Goal: Task Accomplishment & Management: Manage account settings

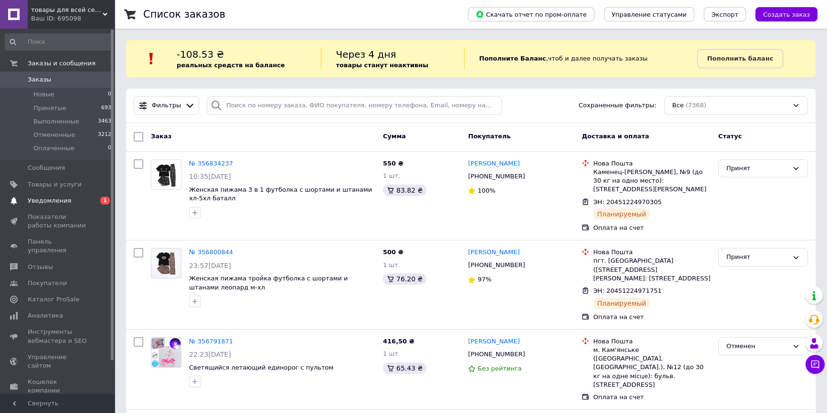
click at [56, 201] on span "Уведомления" at bounding box center [49, 201] width 43 height 9
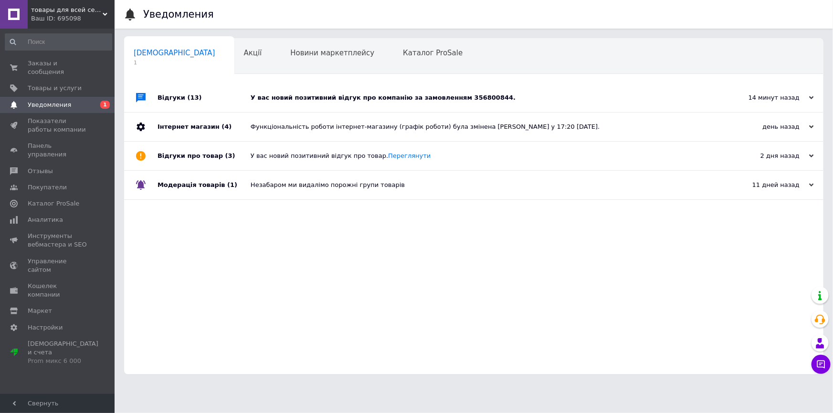
click at [396, 94] on div "У вас новий позитивний відгук про компанію за замовленням 356800844." at bounding box center [485, 98] width 468 height 9
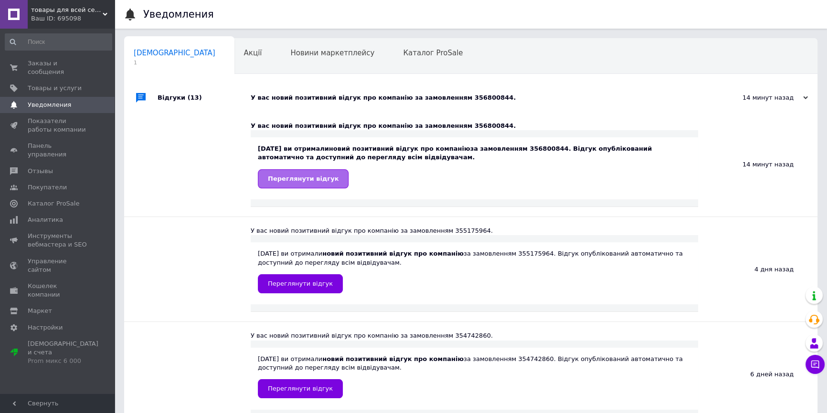
click at [318, 185] on link "Переглянути відгук" at bounding box center [303, 178] width 91 height 19
click at [32, 59] on span "Заказы и сообщения" at bounding box center [58, 67] width 61 height 17
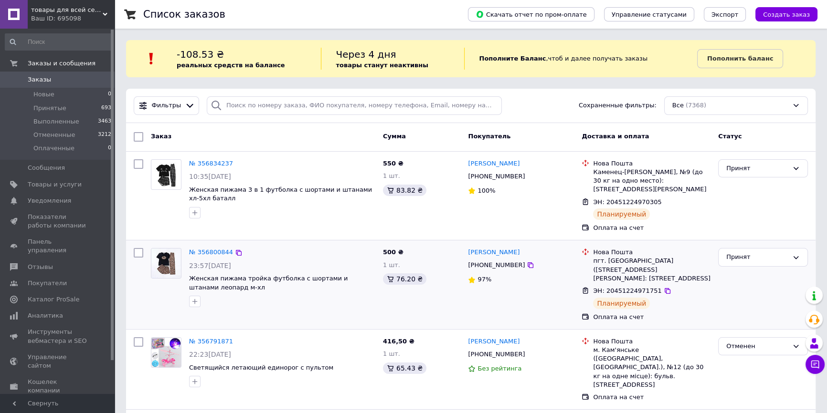
click at [663, 287] on icon at bounding box center [667, 291] width 8 height 8
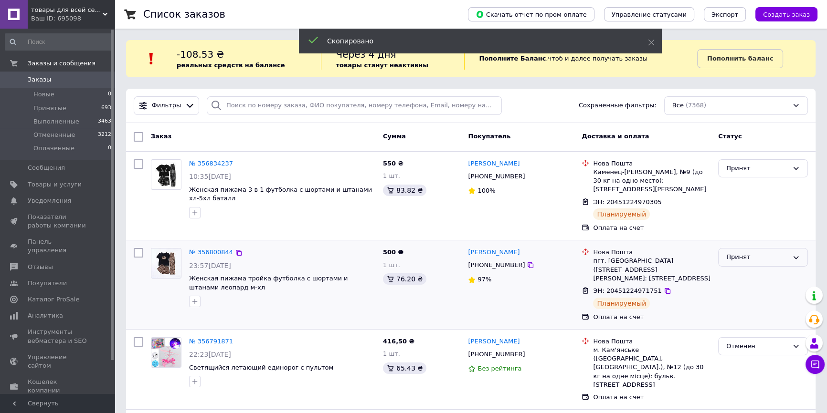
click at [757, 252] on div "Принят" at bounding box center [757, 257] width 62 height 10
click at [752, 269] on li "Выполнен" at bounding box center [762, 278] width 89 height 18
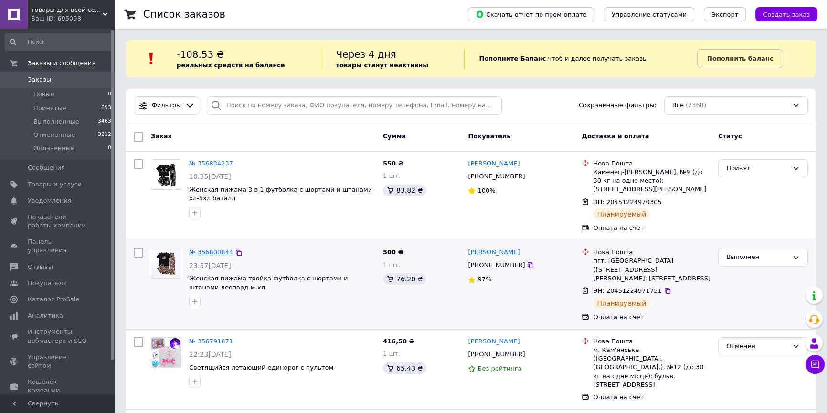
click at [210, 249] on link "№ 356800844" at bounding box center [211, 252] width 44 height 7
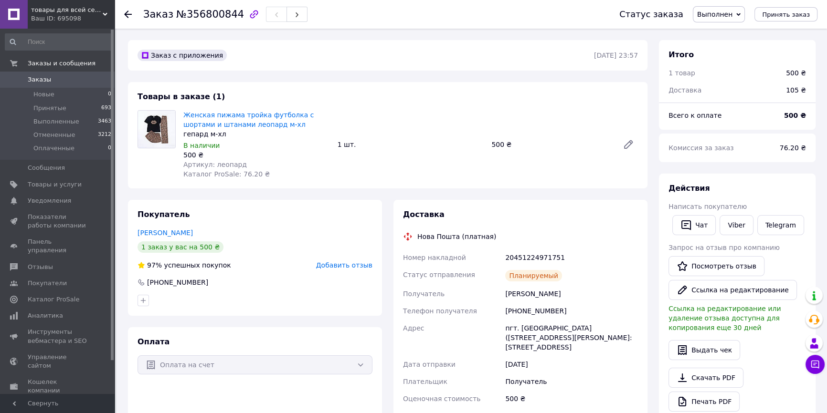
click at [43, 79] on span "Заказы" at bounding box center [39, 79] width 23 height 9
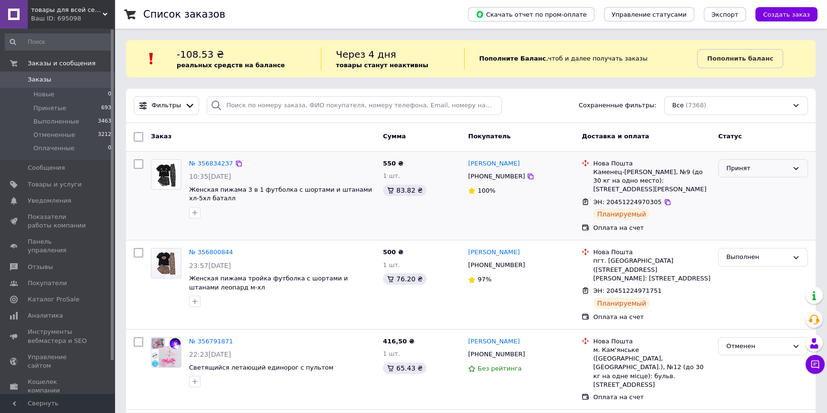
click at [735, 170] on div "Принят" at bounding box center [757, 169] width 62 height 10
click at [741, 186] on li "Выполнен" at bounding box center [762, 188] width 89 height 18
click at [663, 199] on icon at bounding box center [667, 203] width 8 height 8
click at [43, 108] on span "Принятые" at bounding box center [49, 108] width 33 height 9
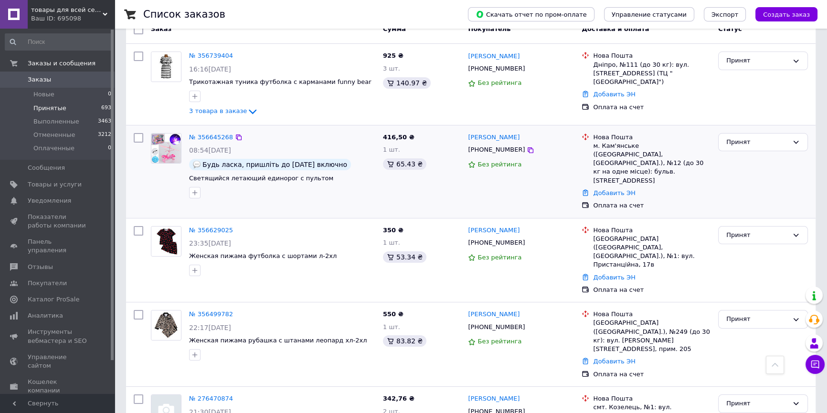
scroll to position [130, 0]
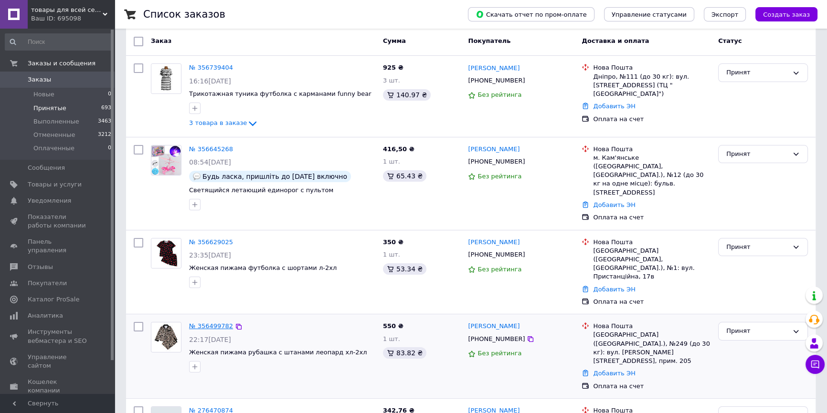
click at [195, 323] on link "№ 356499782" at bounding box center [211, 326] width 44 height 7
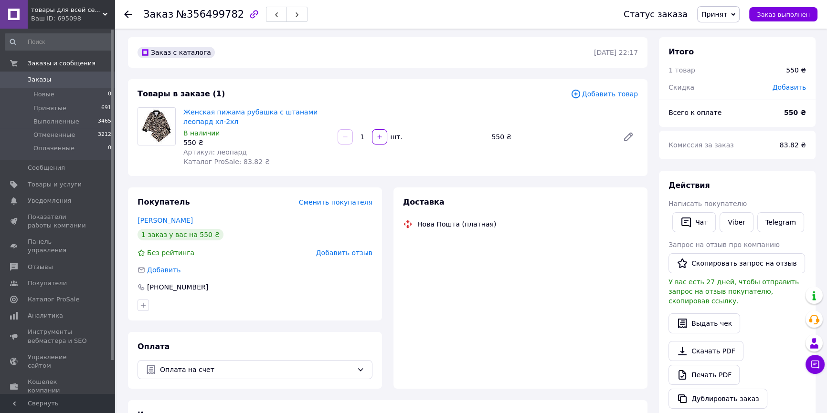
scroll to position [130, 0]
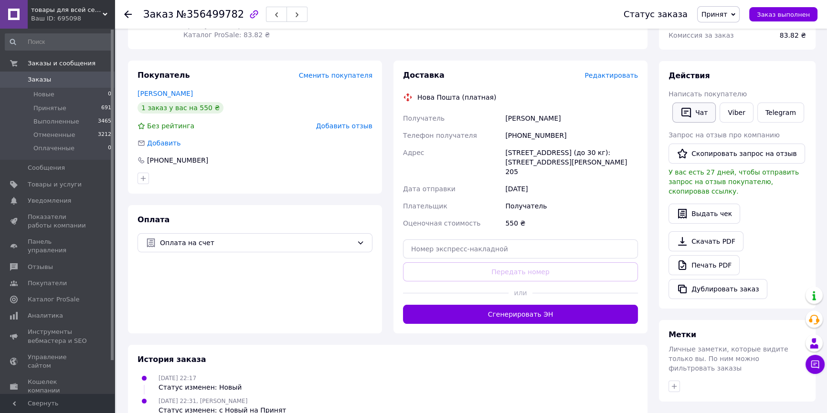
click at [701, 114] on button "Чат" at bounding box center [693, 113] width 43 height 20
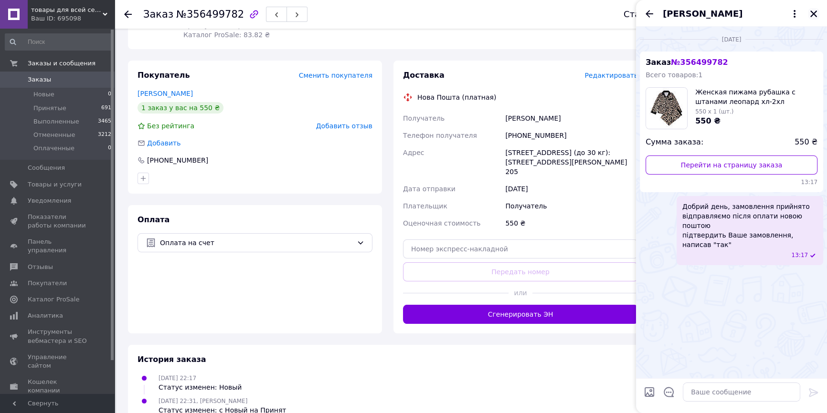
click at [813, 18] on icon "Закрыть" at bounding box center [813, 14] width 9 height 9
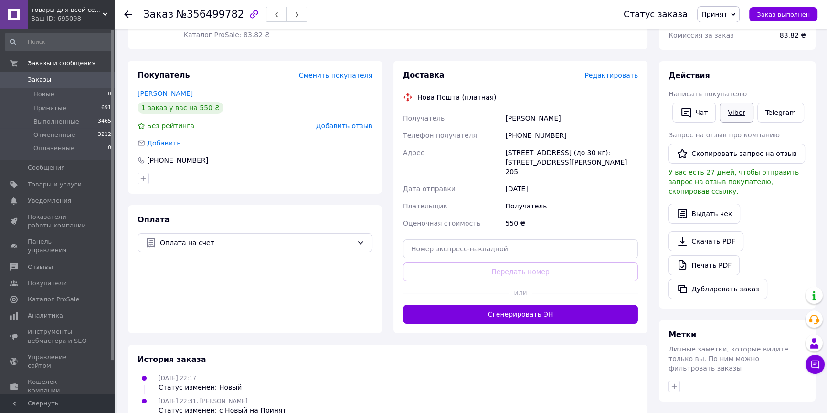
click at [739, 110] on link "Viber" at bounding box center [735, 113] width 33 height 20
click at [769, 109] on link "Telegram" at bounding box center [780, 113] width 47 height 20
click at [162, 93] on link "[PERSON_NAME]" at bounding box center [164, 94] width 55 height 8
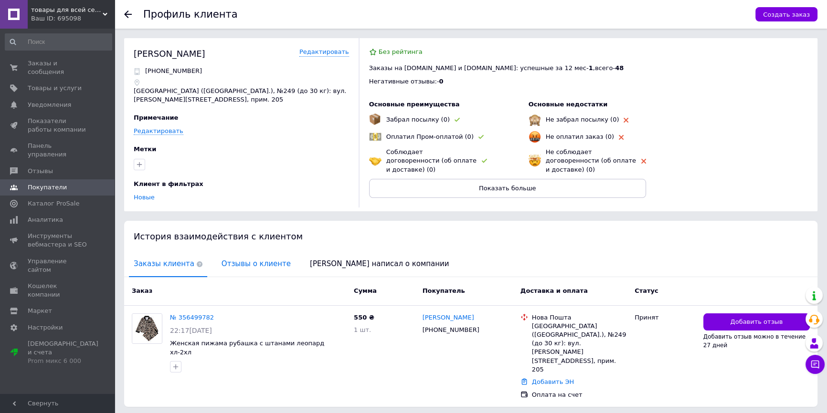
click at [250, 263] on span "Отзывы о клиенте" at bounding box center [256, 264] width 79 height 24
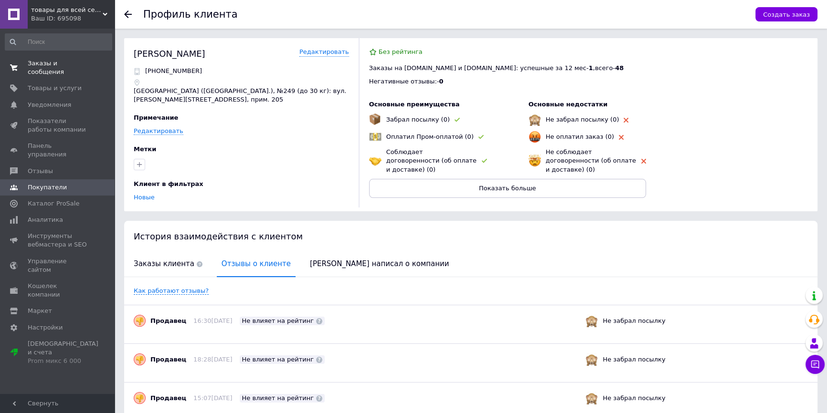
click at [57, 65] on span "Заказы и сообщения" at bounding box center [58, 67] width 61 height 17
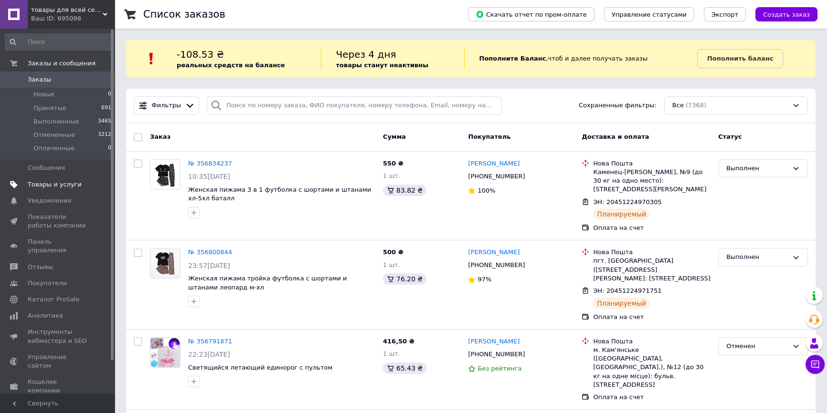
click at [55, 185] on span "Товары и услуги" at bounding box center [55, 184] width 54 height 9
